Goal: Complete application form: Complete application form

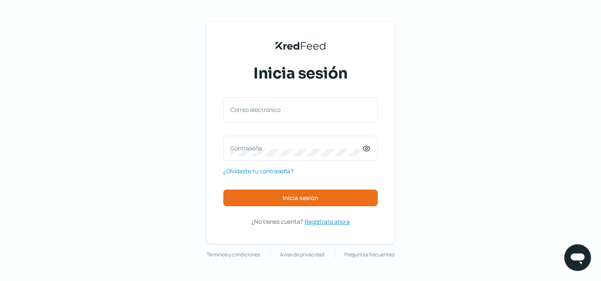
click at [333, 221] on span "Regístrate ahora" at bounding box center [327, 221] width 45 height 10
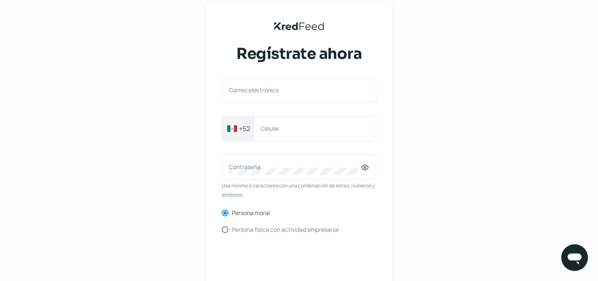
scroll to position [17, 0]
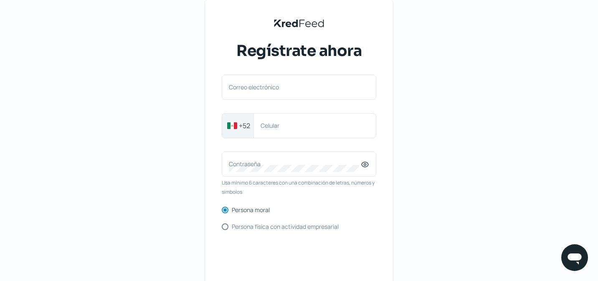
click at [416, 166] on div "KredFeed's Black Logo Regístrate ahora Correo electrónico +52 Celular Contraseñ…" at bounding box center [299, 175] width 598 height 384
click at [281, 86] on label "Correo electrónico" at bounding box center [295, 87] width 132 height 8
click at [281, 88] on input "Correo electrónico" at bounding box center [299, 92] width 140 height 8
click at [265, 88] on div "Correo electrónico" at bounding box center [299, 87] width 154 height 25
click at [263, 89] on input "Correo electrónico" at bounding box center [299, 92] width 140 height 8
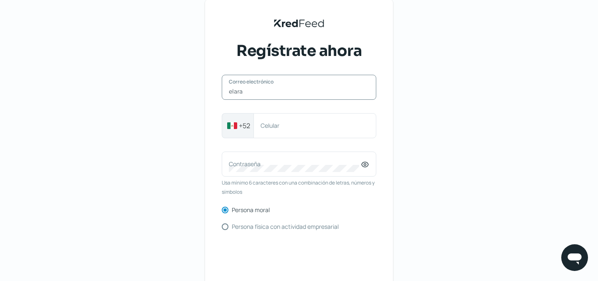
type input "[EMAIL_ADDRESS][DOMAIN_NAME]"
click at [276, 129] on div "Celular" at bounding box center [314, 125] width 123 height 25
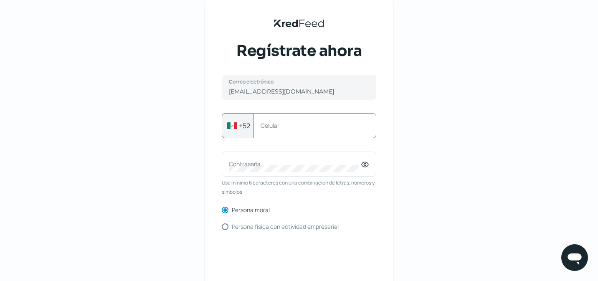
click at [283, 130] on div "Celular" at bounding box center [314, 125] width 123 height 25
type input "3324198660"
click at [207, 146] on div "KredFeed's Black Logo Regístrate ahora [EMAIL_ADDRESS][DOMAIN_NAME] Correo elec…" at bounding box center [299, 167] width 188 height 335
click at [261, 167] on label "Contraseña" at bounding box center [295, 164] width 132 height 8
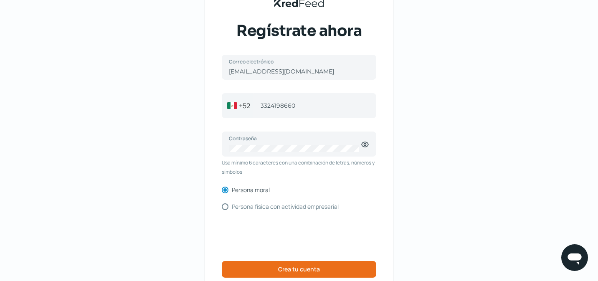
scroll to position [58, 0]
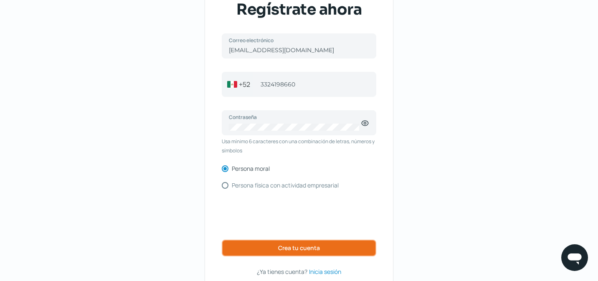
click at [304, 245] on span "Crea tu cuenta" at bounding box center [299, 248] width 42 height 6
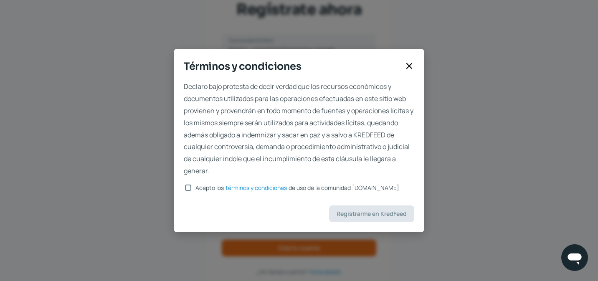
click at [188, 186] on input "Acepto los términos y condiciones de uso de la comunidad [DOMAIN_NAME]" at bounding box center [188, 187] width 6 height 6
checkbox input "true"
click at [366, 217] on span "Registrarme en KredFeed" at bounding box center [371, 214] width 70 height 6
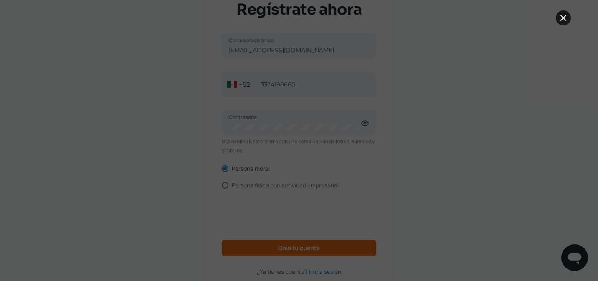
click at [560, 21] on icon at bounding box center [563, 18] width 10 height 10
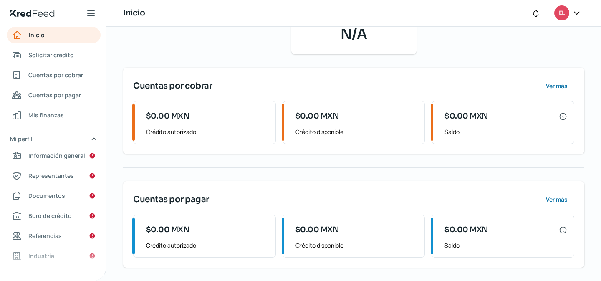
scroll to position [8, 0]
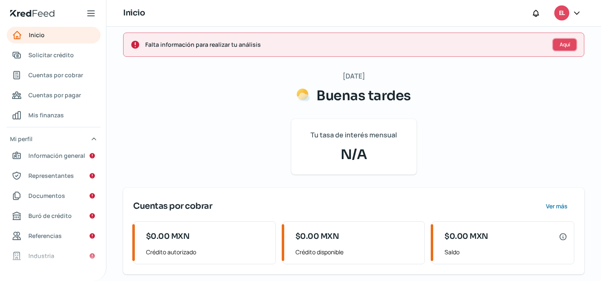
click at [561, 46] on span "Aquí" at bounding box center [565, 44] width 10 height 5
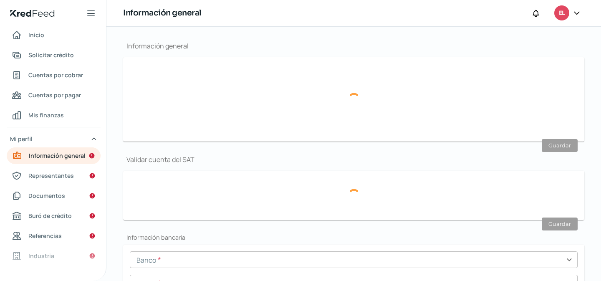
scroll to position [100, 0]
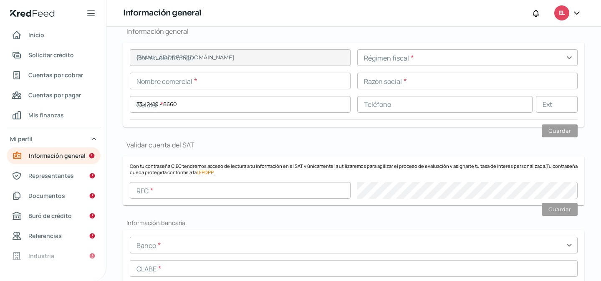
type input "[EMAIL_ADDRESS][DOMAIN_NAME]"
type input "33 - 2419 - 8660"
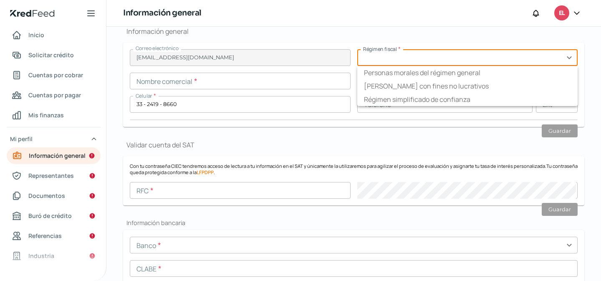
click at [403, 63] on input "text" at bounding box center [467, 57] width 221 height 17
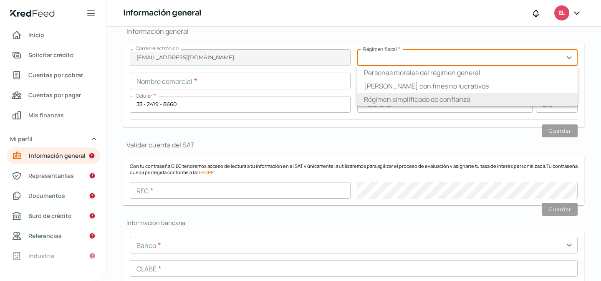
click at [415, 98] on li "Régimen simplificado de confianza" at bounding box center [467, 99] width 221 height 13
type input "Régimen simplificado de confianza"
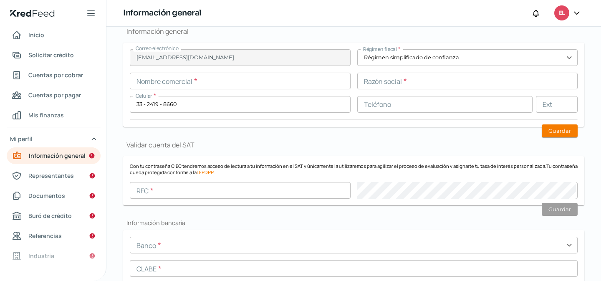
click at [200, 82] on input "text" at bounding box center [240, 81] width 221 height 17
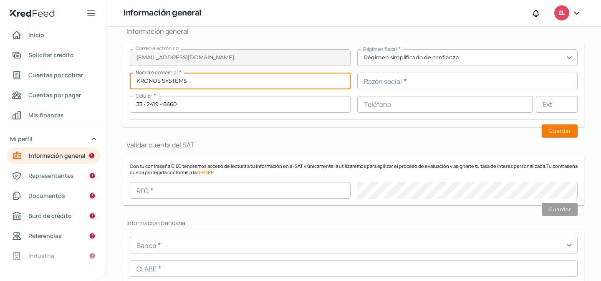
type input "KRONOS SYSTEMS"
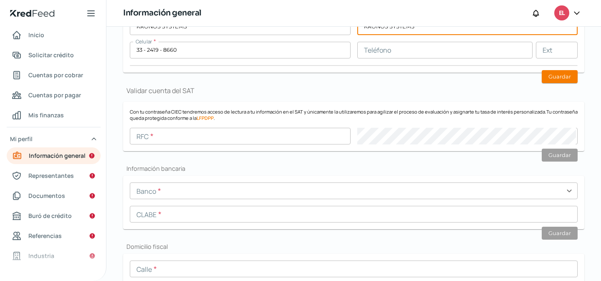
scroll to position [167, 0]
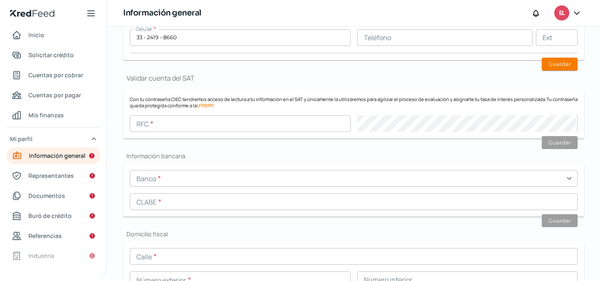
type input "KRONOS SYSTEMS"
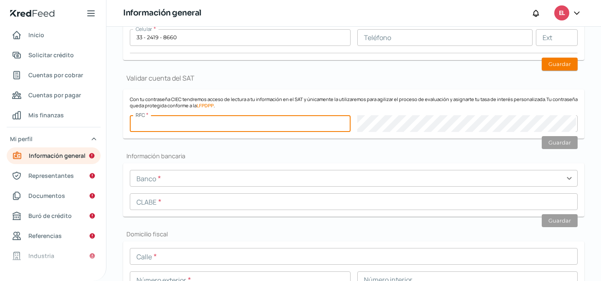
click at [210, 129] on input "text" at bounding box center [240, 123] width 221 height 17
type input "KSY221110RX1"
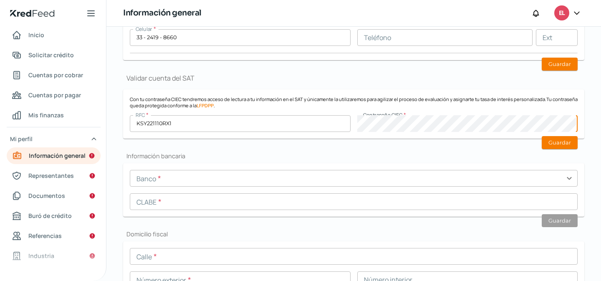
click at [346, 105] on p "Con tu contraseña CIEC tendremos acceso de lectura a tu información en el SAT y…" at bounding box center [354, 102] width 448 height 13
click at [548, 142] on button "Guardar" at bounding box center [560, 142] width 36 height 13
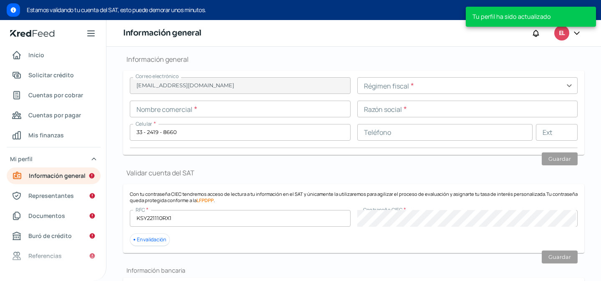
scroll to position [91, 0]
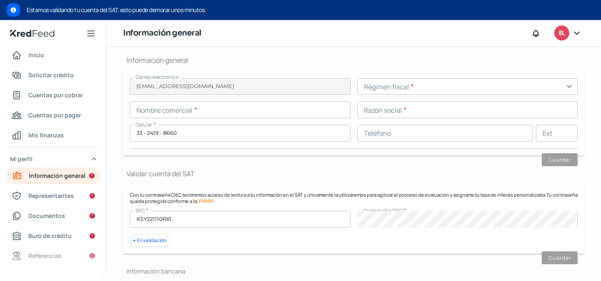
click at [407, 89] on input "text" at bounding box center [467, 86] width 221 height 17
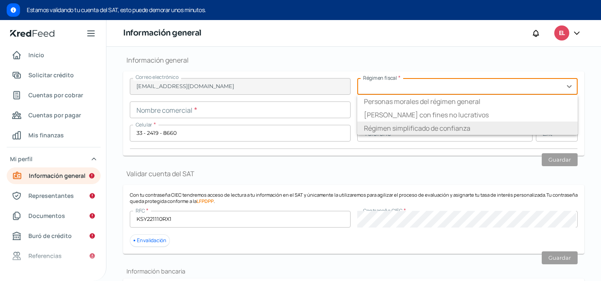
click at [424, 134] on li "Régimen simplificado de confianza" at bounding box center [467, 127] width 221 height 13
type input "Régimen simplificado de confianza"
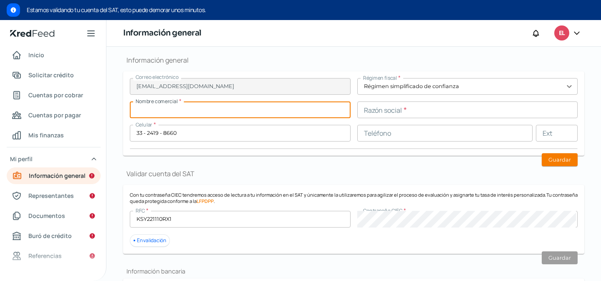
click at [263, 106] on input "text" at bounding box center [240, 109] width 221 height 17
type input "KRONOS SYSTEMS"
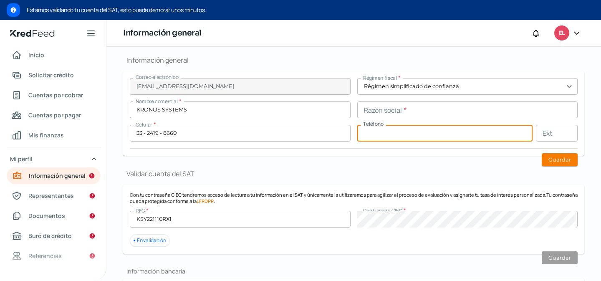
click at [431, 128] on input "text" at bounding box center [445, 133] width 176 height 17
click at [427, 112] on input "text" at bounding box center [467, 109] width 221 height 17
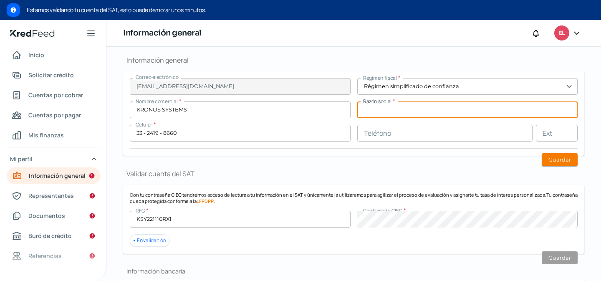
paste input "KRONOS SYSTEMS"
type input "KRONOS SYSTEMS"
click at [543, 159] on button "Guardar" at bounding box center [560, 159] width 36 height 13
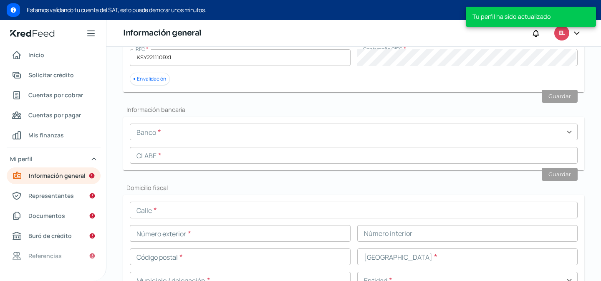
scroll to position [253, 0]
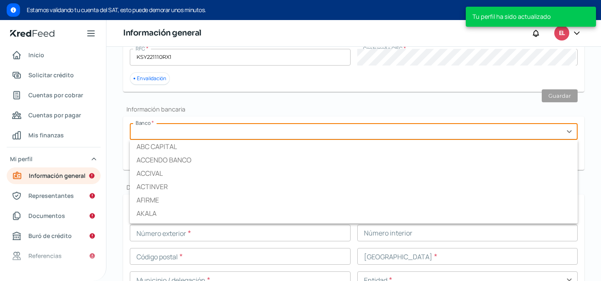
click at [207, 134] on input "text" at bounding box center [354, 131] width 448 height 17
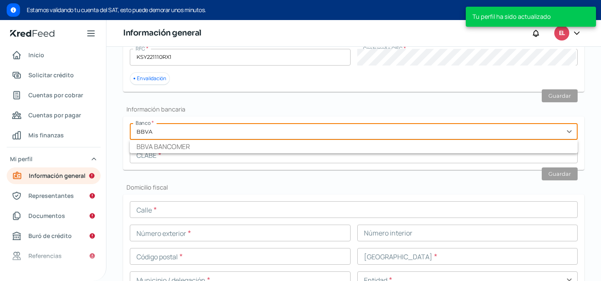
click at [184, 147] on li "BBVA BANCOMER" at bounding box center [354, 146] width 448 height 13
type input "BBVA BANCOMER"
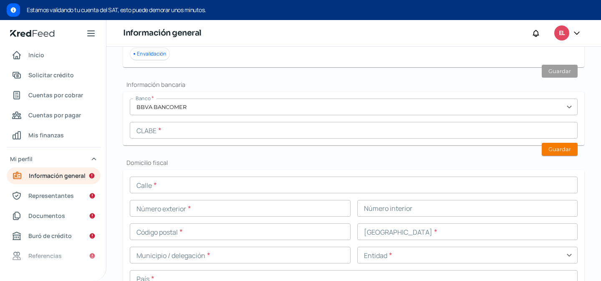
scroll to position [280, 0]
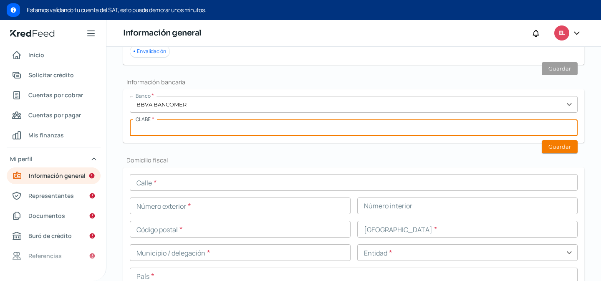
click at [181, 129] on input "text" at bounding box center [354, 127] width 448 height 17
click at [233, 130] on input "text" at bounding box center [354, 127] width 448 height 17
paste input "012320001195524728"
type input "012320001195524728"
click at [553, 147] on button "Guardar" at bounding box center [560, 146] width 36 height 13
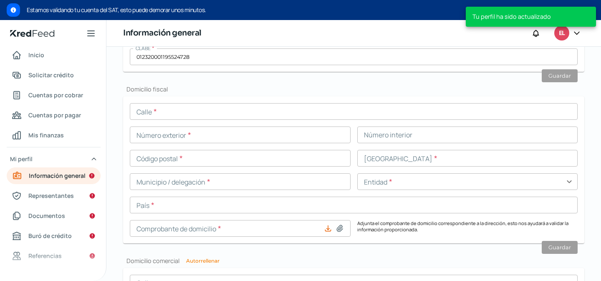
scroll to position [356, 0]
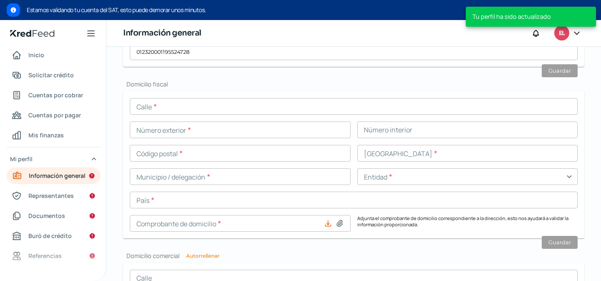
click at [176, 106] on input "text" at bounding box center [354, 106] width 448 height 17
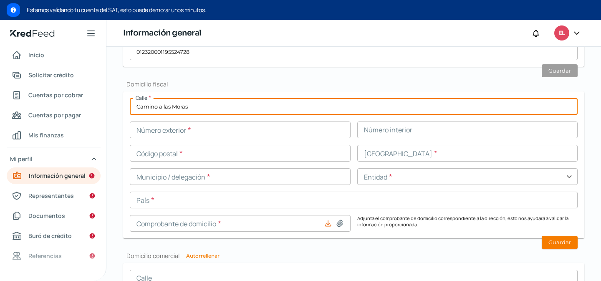
type input "Camino a las Moras"
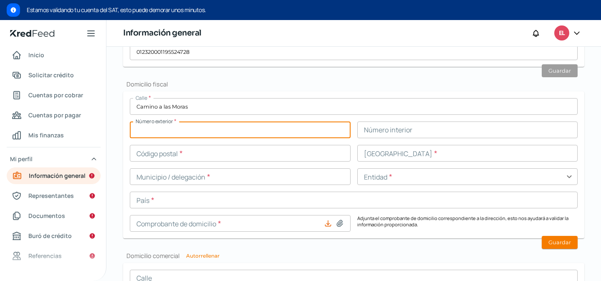
click at [161, 136] on input "text" at bounding box center [240, 129] width 221 height 17
type input "675"
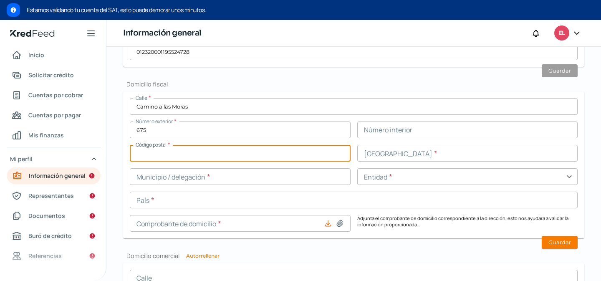
click at [207, 156] on input "text" at bounding box center [240, 153] width 221 height 17
type input "45645"
click at [391, 157] on input "text" at bounding box center [467, 153] width 221 height 17
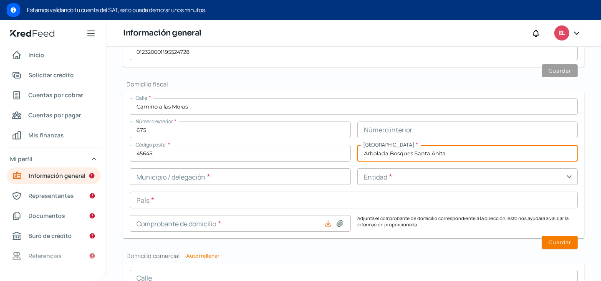
type input "Arbolada Bosques Santa Anita"
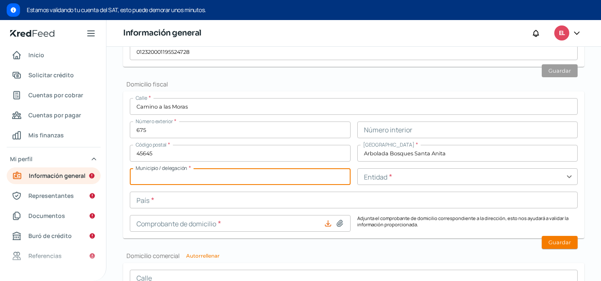
click at [228, 178] on input "text" at bounding box center [240, 176] width 221 height 17
type input "[PERSON_NAME]"
click at [386, 180] on input "text" at bounding box center [467, 176] width 221 height 17
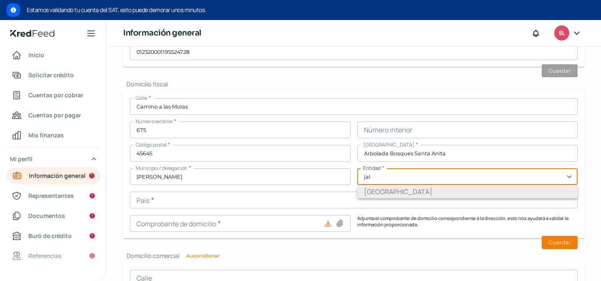
click at [387, 193] on li "[GEOGRAPHIC_DATA]" at bounding box center [467, 191] width 221 height 13
type input "[GEOGRAPHIC_DATA]"
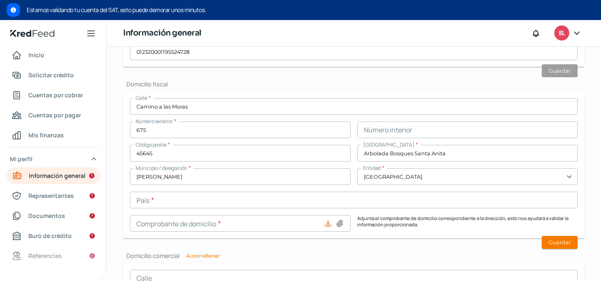
click at [230, 202] on input "text" at bounding box center [354, 200] width 448 height 17
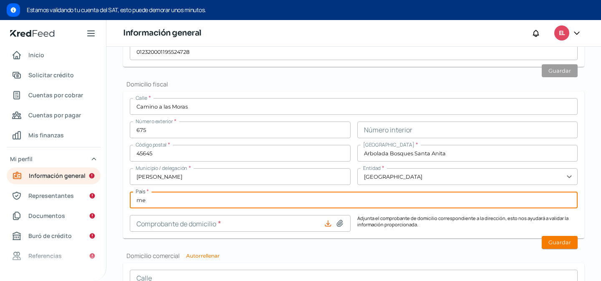
type input "m"
type input "[GEOGRAPHIC_DATA]"
click at [261, 224] on input at bounding box center [240, 223] width 221 height 17
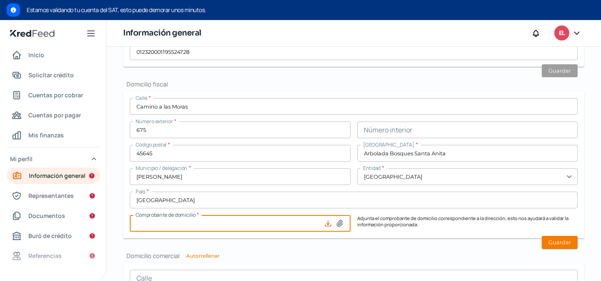
type input "C:\fakepath\Comp Domicilio.pdf"
type input "Comp Domicilio.pdf"
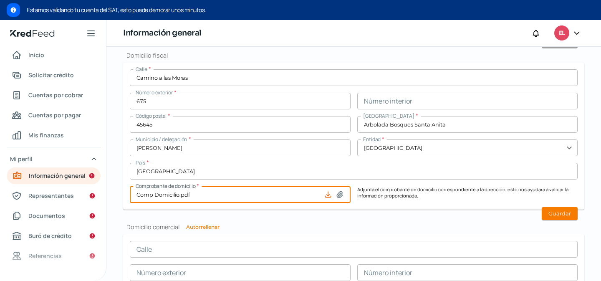
scroll to position [387, 0]
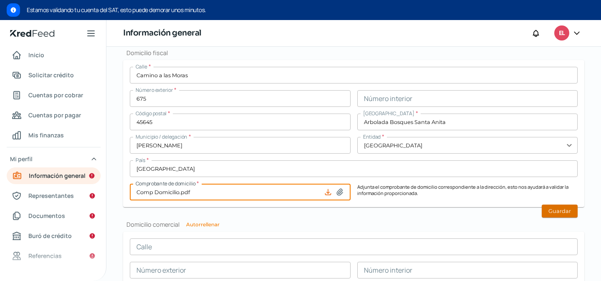
click at [558, 212] on button "Guardar" at bounding box center [560, 211] width 36 height 13
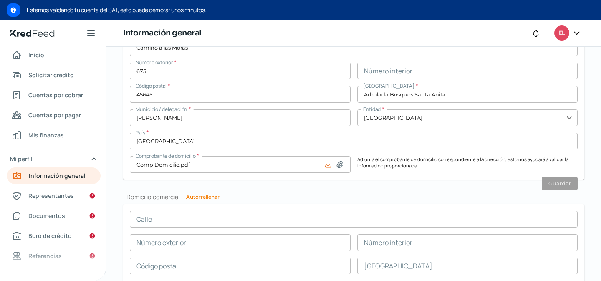
scroll to position [550, 0]
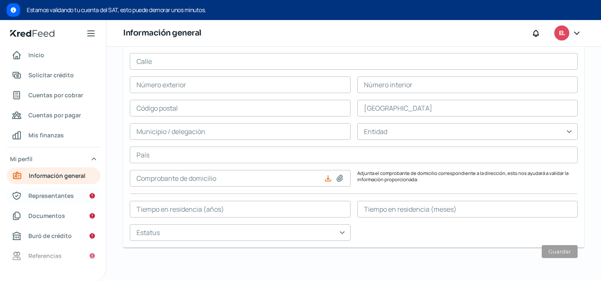
click at [48, 191] on span "Representantes" at bounding box center [50, 195] width 45 height 10
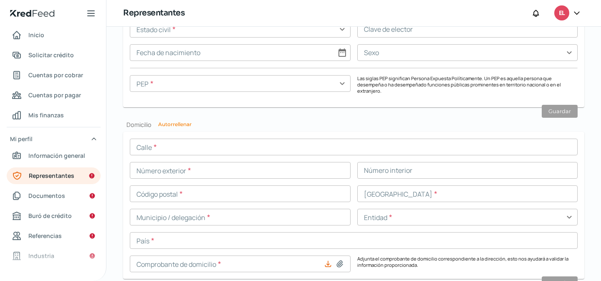
scroll to position [824, 0]
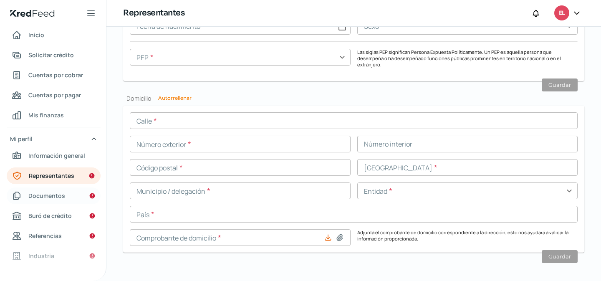
click at [57, 200] on span "Documentos" at bounding box center [46, 195] width 37 height 10
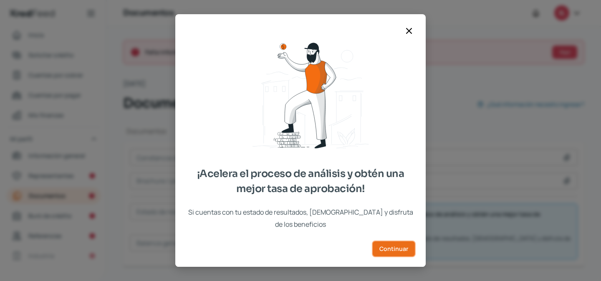
click at [387, 246] on span "Continuar" at bounding box center [393, 249] width 29 height 6
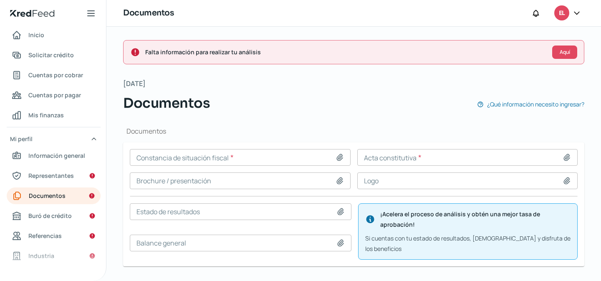
click at [140, 129] on h1 "Documentos" at bounding box center [353, 130] width 461 height 9
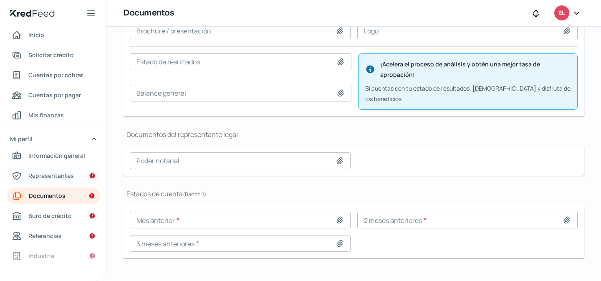
click at [44, 177] on span "Representantes" at bounding box center [50, 175] width 45 height 10
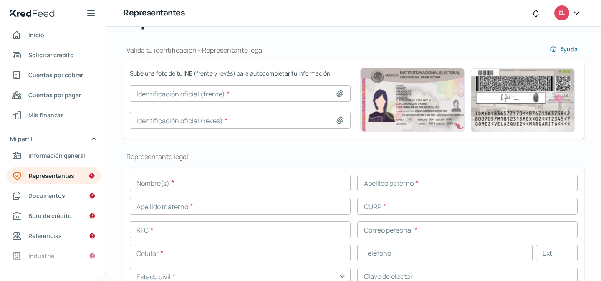
scroll to position [72, 0]
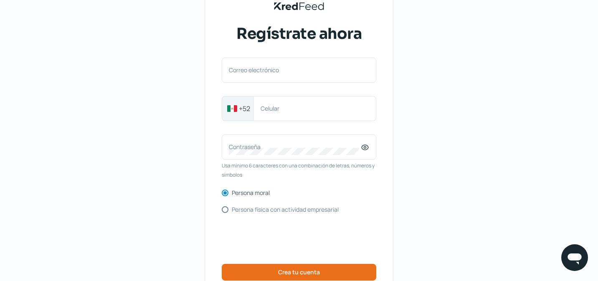
scroll to position [48, 0]
